Goal: Find specific page/section: Locate a particular part of the current website

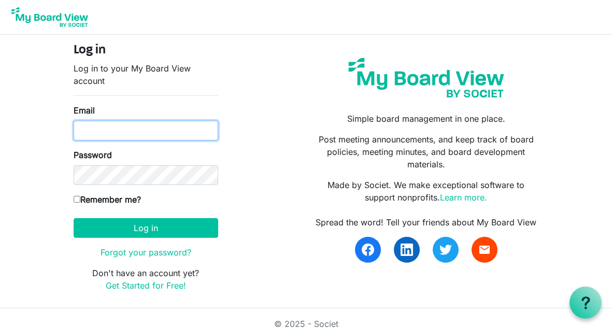
type input "[EMAIL_ADDRESS][PERSON_NAME][DOMAIN_NAME]"
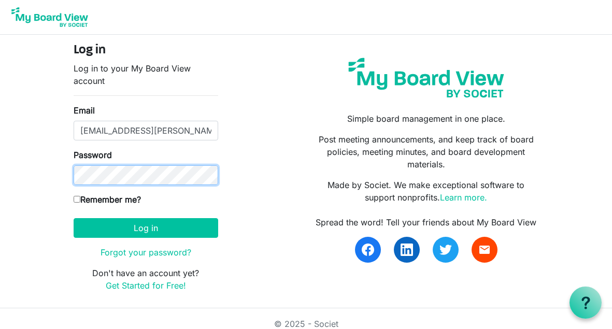
click at [146, 228] on button "Log in" at bounding box center [146, 228] width 145 height 20
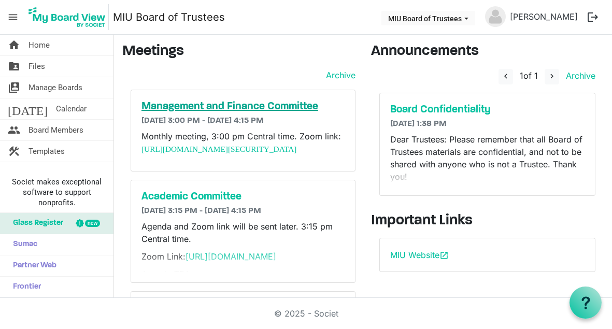
click at [255, 106] on h5 "Management and Finance Committee" at bounding box center [243, 107] width 203 height 12
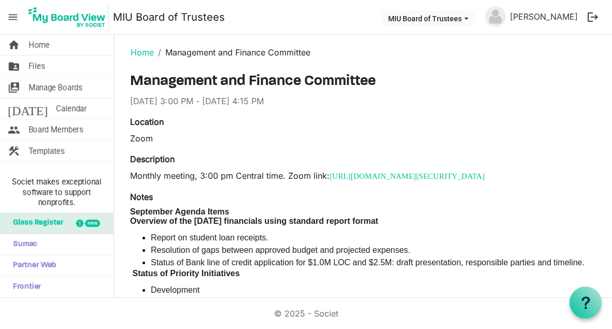
scroll to position [5, 0]
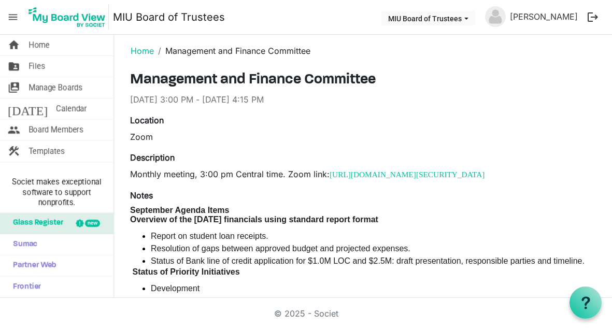
drag, startPoint x: 309, startPoint y: 185, endPoint x: 330, endPoint y: 177, distance: 22.6
click at [330, 177] on p "Monthly meeting, 3:00 pm Central time. Zoom link: https://us06web.zoom.us/j/836…" at bounding box center [363, 174] width 466 height 13
copy p "[URL][DOMAIN_NAME][SECURITY_DATA]"
